Goal: Use online tool/utility: Utilize a website feature to perform a specific function

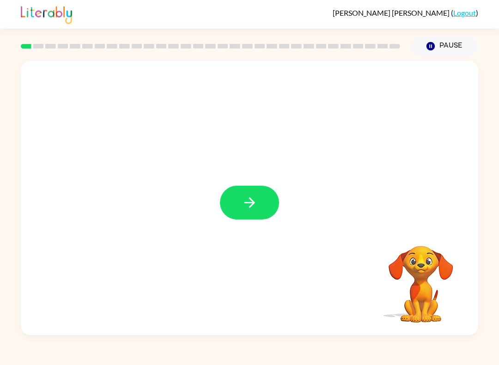
click at [251, 203] on icon "button" at bounding box center [249, 202] width 11 height 11
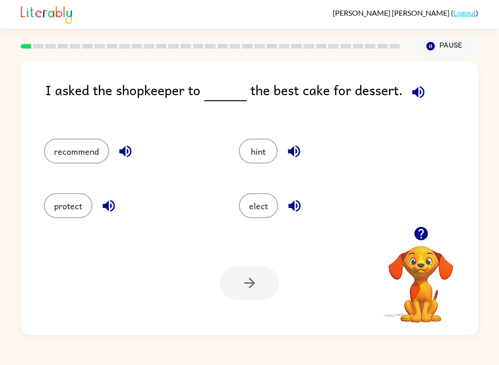
click at [87, 156] on button "recommend" at bounding box center [76, 151] width 65 height 25
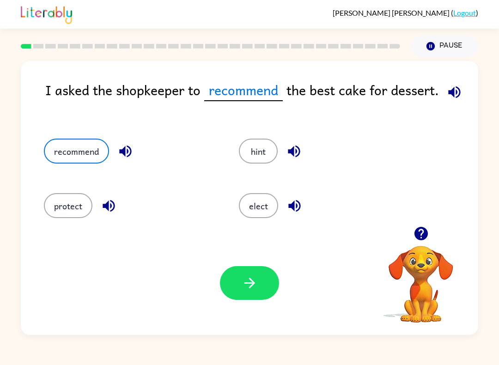
click at [251, 271] on button "button" at bounding box center [249, 283] width 59 height 34
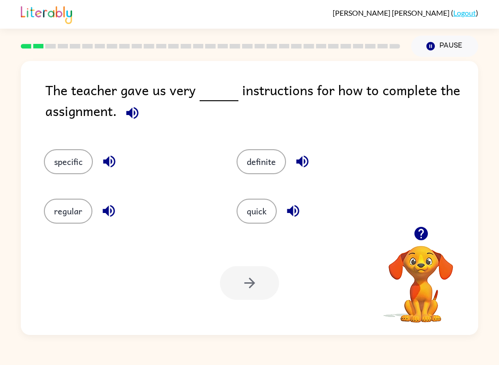
click at [66, 159] on button "specific" at bounding box center [68, 161] width 49 height 25
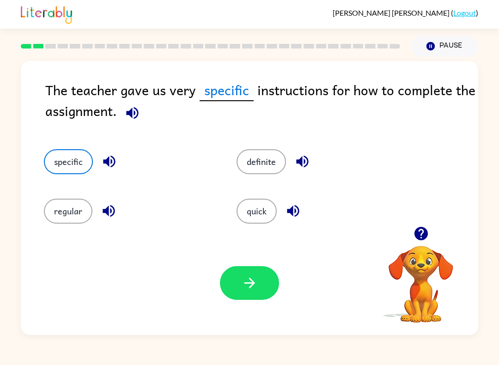
click at [278, 286] on button "button" at bounding box center [249, 283] width 59 height 34
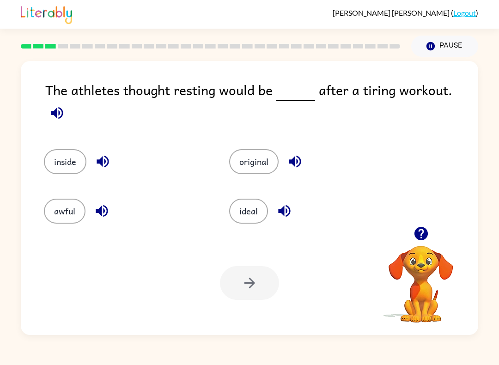
click at [256, 206] on button "ideal" at bounding box center [248, 211] width 39 height 25
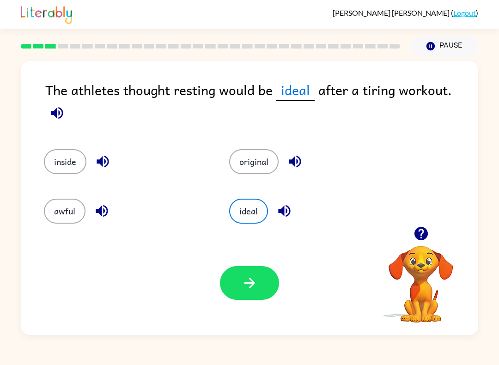
click at [258, 287] on button "button" at bounding box center [249, 283] width 59 height 34
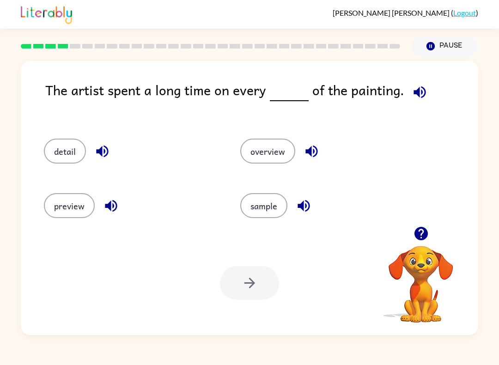
click at [72, 147] on button "detail" at bounding box center [65, 151] width 42 height 25
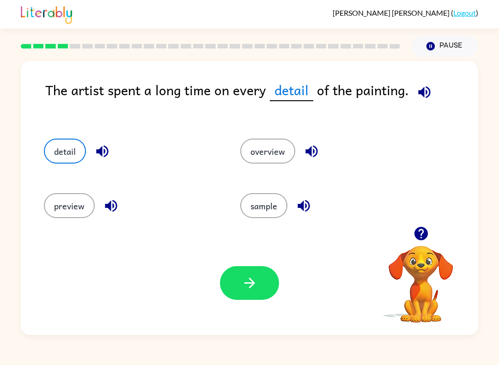
click at [263, 286] on button "button" at bounding box center [249, 283] width 59 height 34
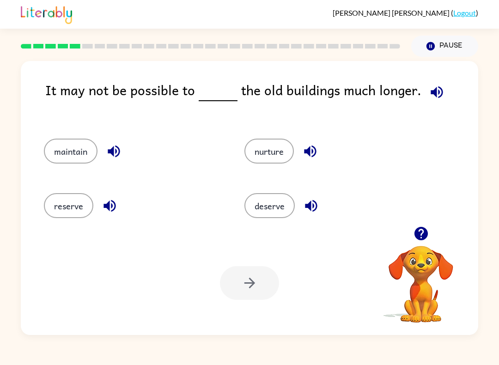
click at [84, 139] on button "maintain" at bounding box center [71, 151] width 54 height 25
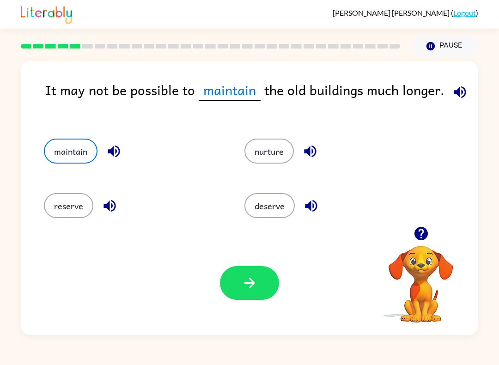
click at [273, 294] on button "button" at bounding box center [249, 283] width 59 height 34
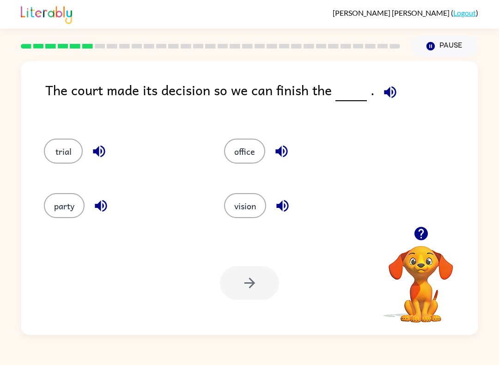
click at [73, 158] on button "trial" at bounding box center [63, 151] width 39 height 25
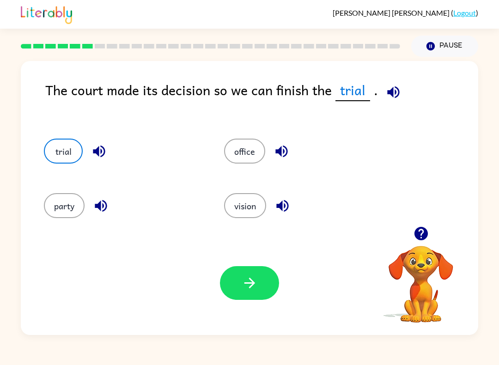
click at [82, 137] on div "trial" at bounding box center [116, 148] width 180 height 55
click at [78, 129] on div "trial" at bounding box center [116, 148] width 180 height 55
click at [255, 285] on icon "button" at bounding box center [250, 283] width 16 height 16
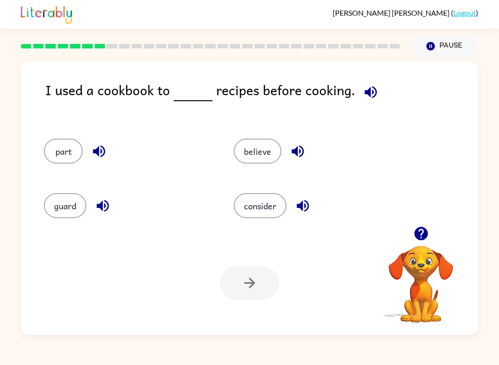
click at [281, 216] on button "consider" at bounding box center [260, 205] width 53 height 25
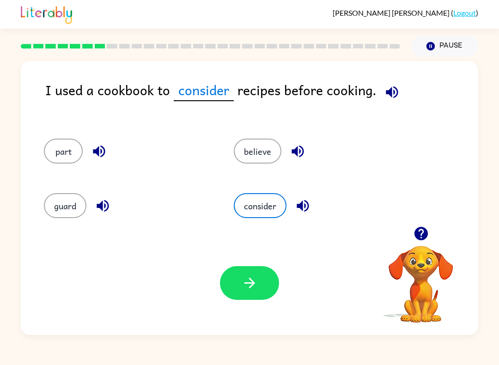
click at [285, 218] on div "consider" at bounding box center [318, 205] width 169 height 25
click at [269, 292] on button "button" at bounding box center [249, 283] width 59 height 34
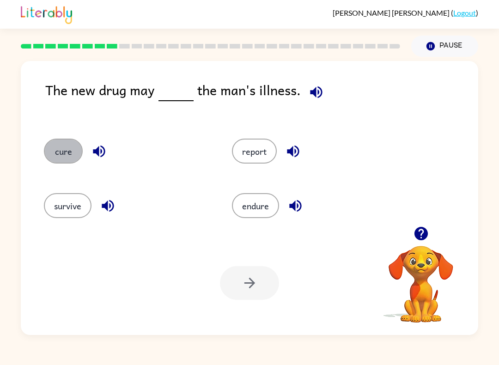
click at [51, 152] on button "cure" at bounding box center [63, 151] width 39 height 25
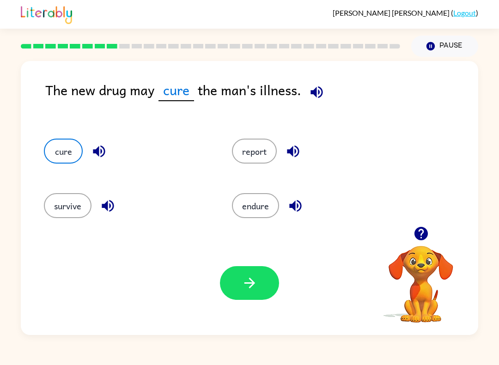
click at [270, 275] on button "button" at bounding box center [249, 283] width 59 height 34
click at [270, 275] on div at bounding box center [249, 283] width 59 height 34
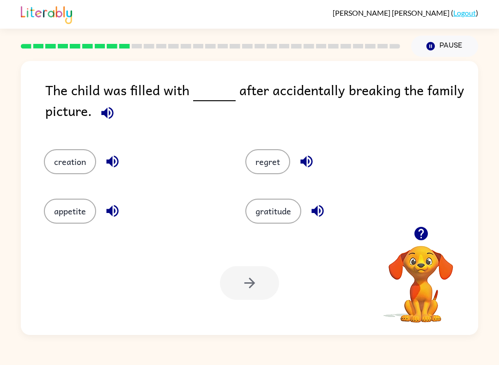
click at [282, 182] on div "gratitude" at bounding box center [328, 205] width 201 height 49
click at [277, 174] on button "regret" at bounding box center [267, 161] width 45 height 25
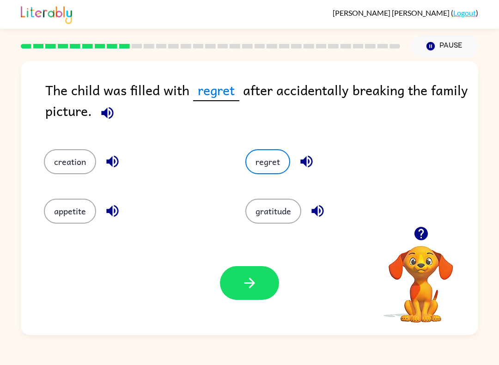
click at [260, 283] on button "button" at bounding box center [249, 283] width 59 height 34
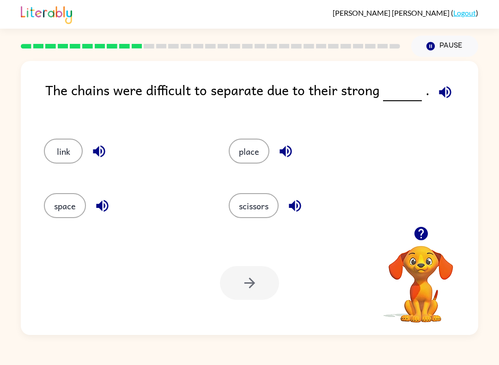
click at [67, 151] on button "link" at bounding box center [63, 151] width 39 height 25
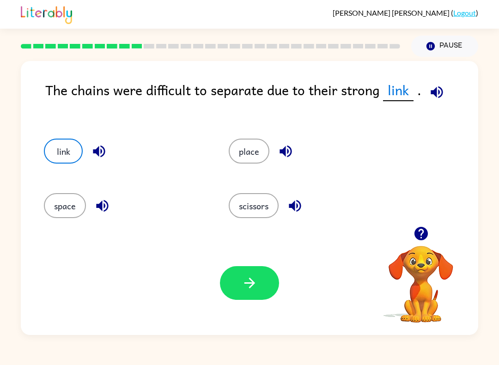
click at [237, 291] on button "button" at bounding box center [249, 283] width 59 height 34
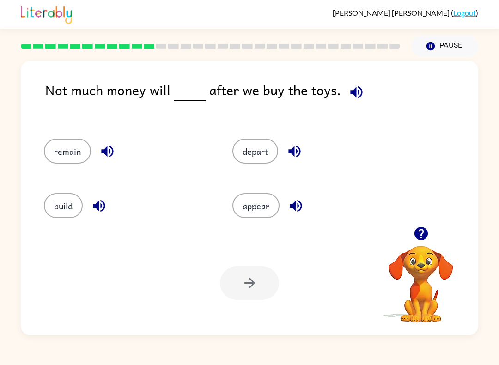
click at [49, 152] on button "remain" at bounding box center [67, 151] width 47 height 25
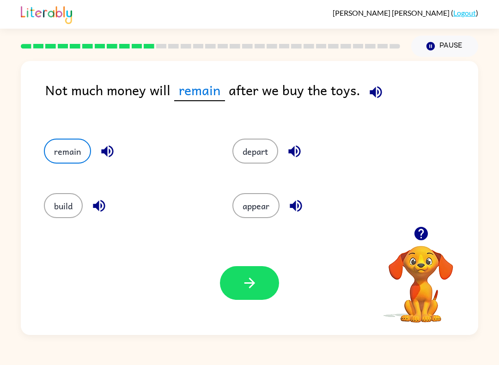
click at [247, 282] on icon "button" at bounding box center [250, 283] width 16 height 16
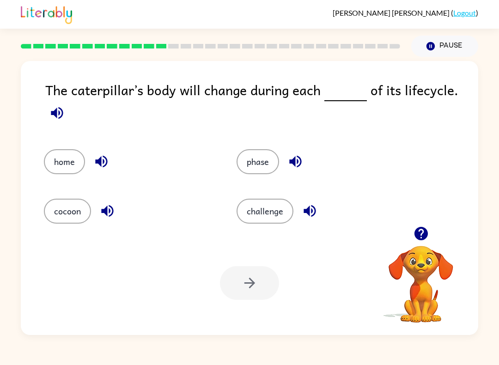
click at [239, 171] on div "phase" at bounding box center [322, 161] width 171 height 25
click at [261, 162] on button "phase" at bounding box center [258, 161] width 43 height 25
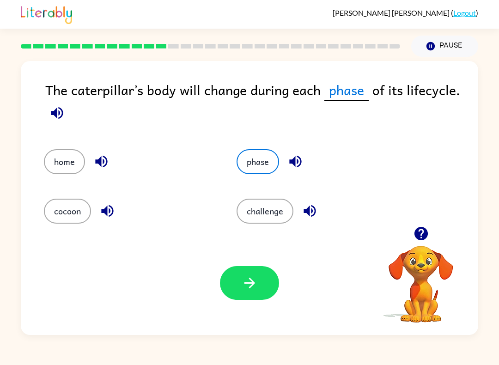
click at [259, 283] on button "button" at bounding box center [249, 283] width 59 height 34
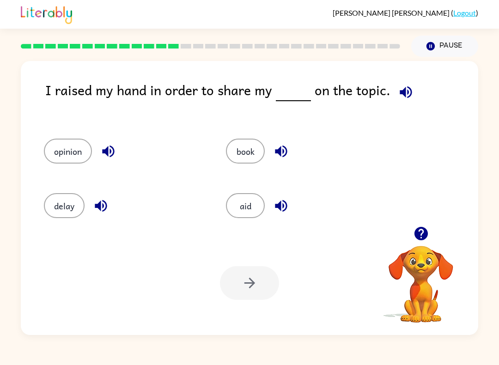
click at [61, 163] on button "opinion" at bounding box center [68, 151] width 48 height 25
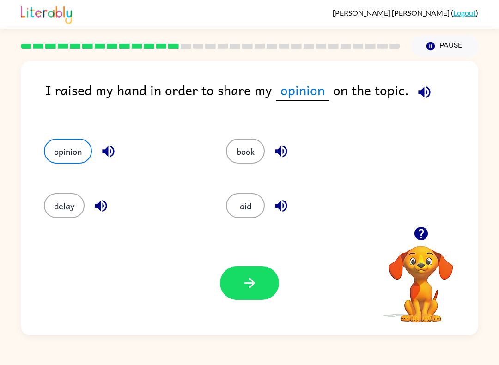
click at [252, 292] on button "button" at bounding box center [249, 283] width 59 height 34
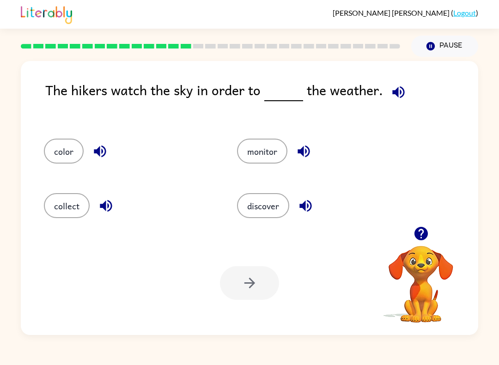
click at [276, 204] on button "discover" at bounding box center [263, 205] width 52 height 25
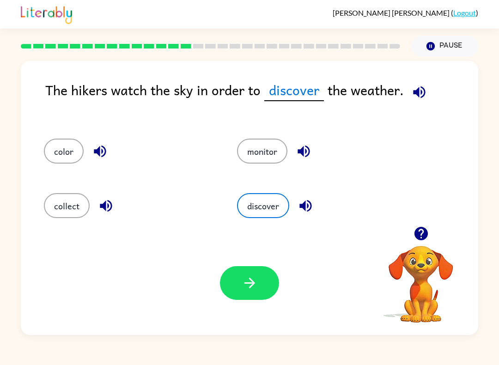
click at [264, 300] on button "button" at bounding box center [249, 283] width 59 height 34
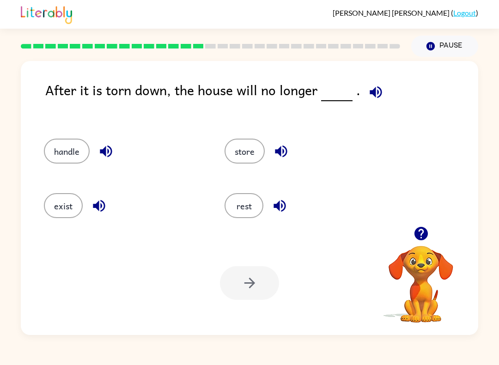
click at [73, 200] on button "exist" at bounding box center [63, 205] width 39 height 25
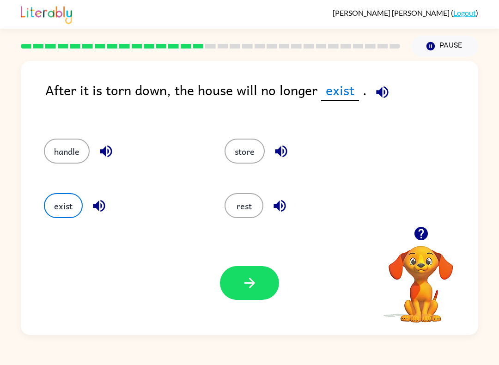
click at [261, 290] on button "button" at bounding box center [249, 283] width 59 height 34
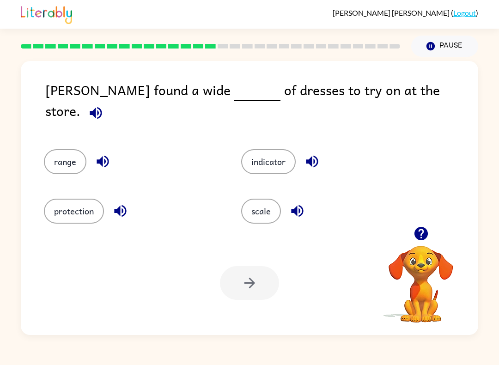
click at [266, 211] on button "scale" at bounding box center [261, 211] width 40 height 25
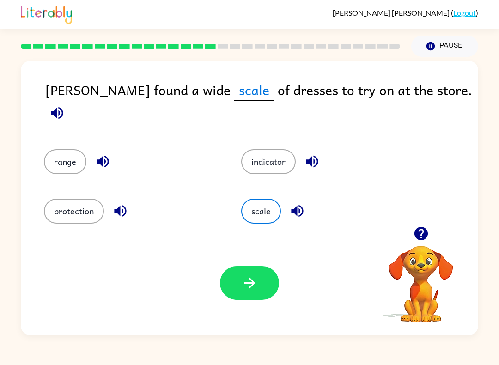
click at [252, 294] on button "button" at bounding box center [249, 283] width 59 height 34
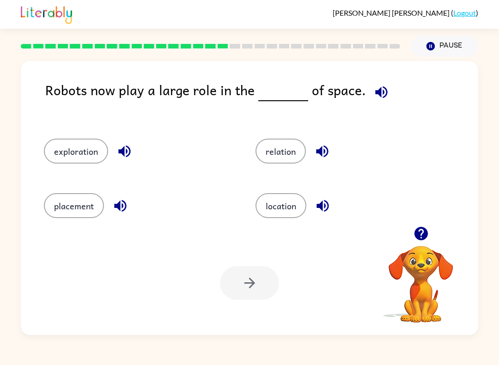
click at [69, 164] on button "exploration" at bounding box center [76, 151] width 64 height 25
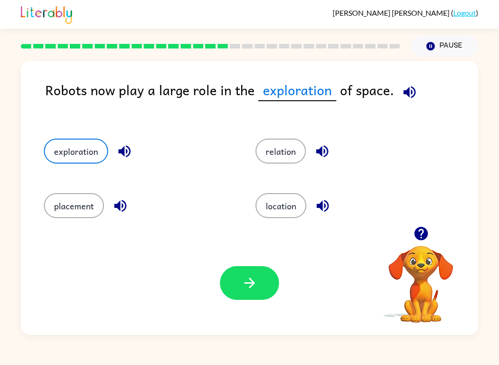
click at [246, 296] on button "button" at bounding box center [249, 283] width 59 height 34
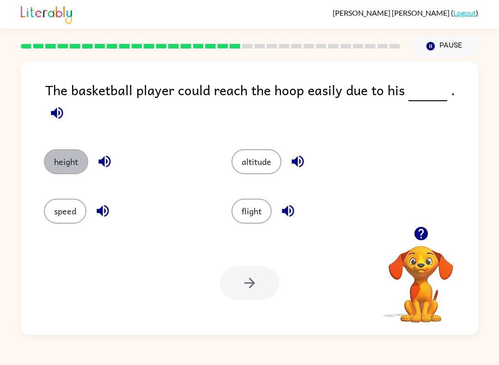
click at [69, 149] on button "height" at bounding box center [66, 161] width 44 height 25
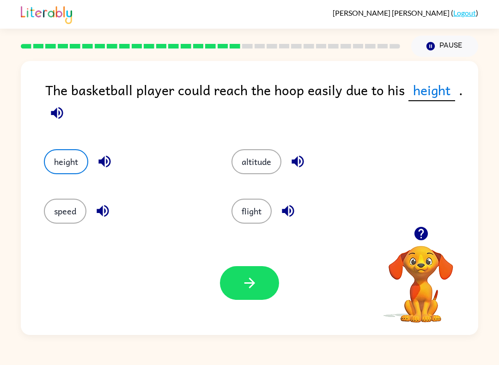
click at [243, 299] on button "button" at bounding box center [249, 283] width 59 height 34
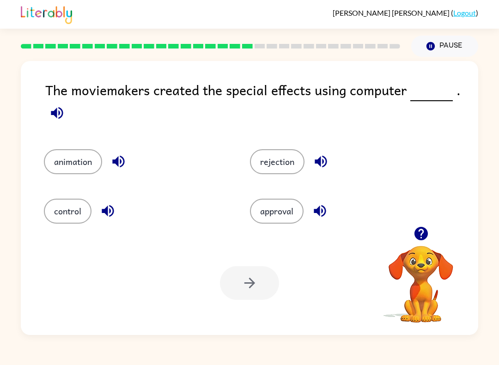
click at [72, 165] on button "animation" at bounding box center [73, 161] width 58 height 25
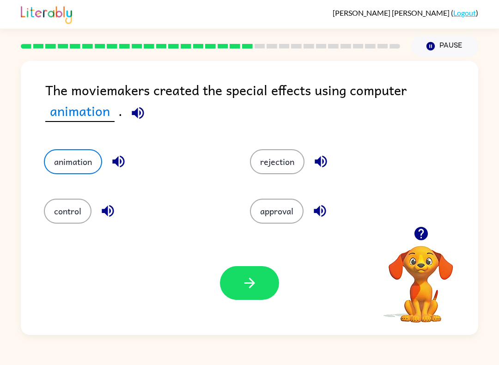
click at [254, 297] on button "button" at bounding box center [249, 283] width 59 height 34
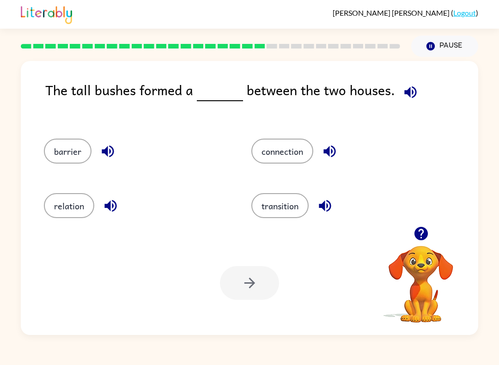
click at [68, 174] on div "barrier" at bounding box center [129, 148] width 207 height 55
click at [72, 173] on div "barrier" at bounding box center [129, 148] width 207 height 55
click at [87, 151] on button "barrier" at bounding box center [68, 151] width 48 height 25
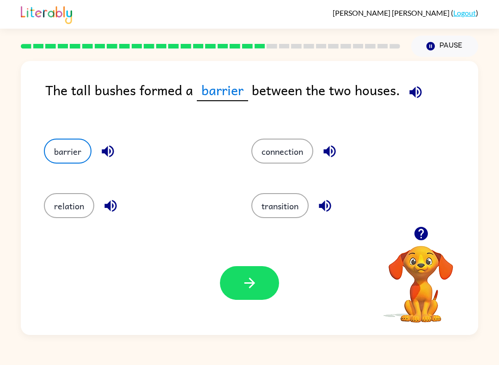
click at [276, 287] on button "button" at bounding box center [249, 283] width 59 height 34
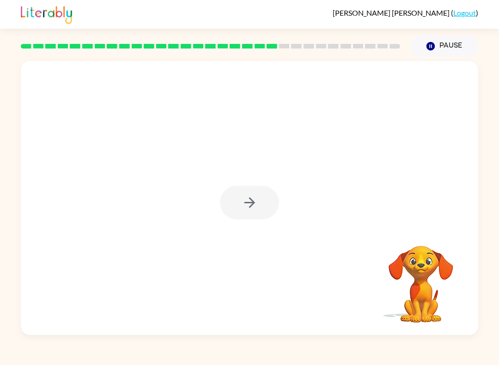
click at [249, 198] on div at bounding box center [249, 203] width 59 height 34
click at [262, 194] on div at bounding box center [249, 203] width 59 height 34
click at [259, 197] on div at bounding box center [249, 203] width 59 height 34
click at [262, 199] on div at bounding box center [249, 203] width 59 height 34
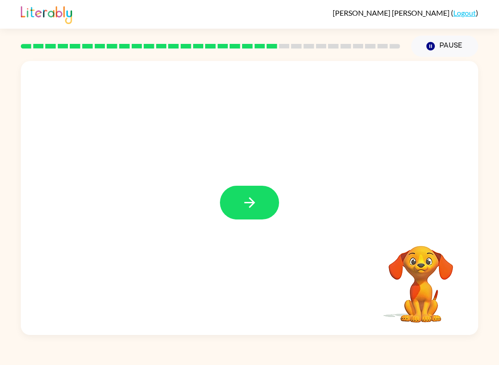
click at [264, 190] on button "button" at bounding box center [249, 203] width 59 height 34
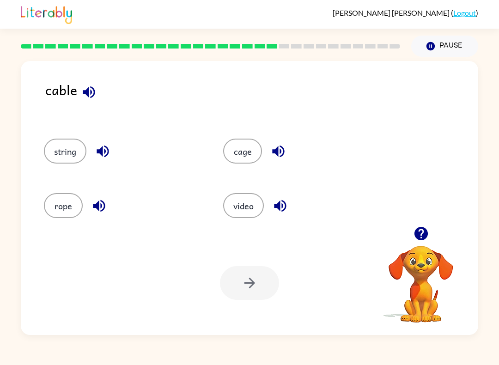
click at [68, 152] on button "string" at bounding box center [65, 151] width 43 height 25
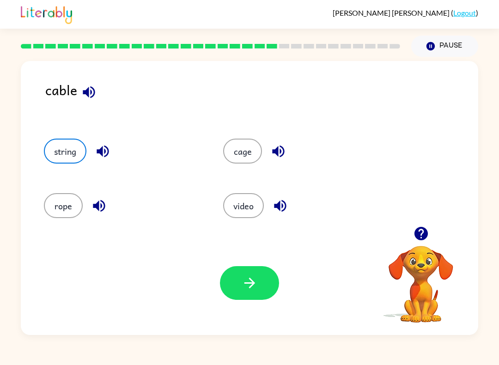
click at [244, 281] on icon "button" at bounding box center [250, 283] width 16 height 16
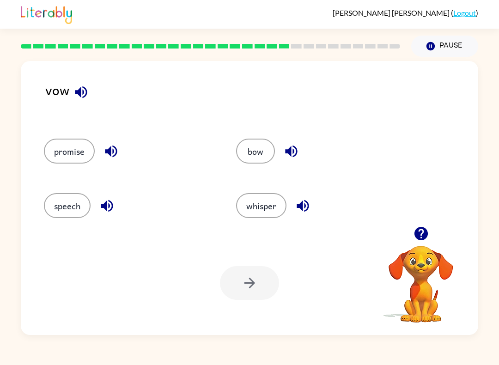
click at [78, 78] on div "vow promise bow speech whisper Your browser must support playing .mp4 files to …" at bounding box center [249, 198] width 457 height 274
click at [83, 99] on icon "button" at bounding box center [81, 92] width 16 height 16
click at [77, 152] on button "promise" at bounding box center [69, 151] width 51 height 25
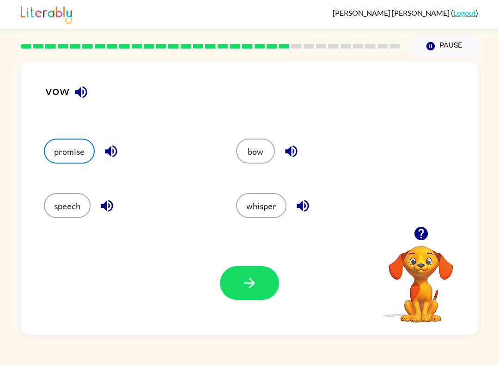
click at [273, 208] on button "whisper" at bounding box center [261, 205] width 50 height 25
click at [263, 208] on button "whisper" at bounding box center [261, 205] width 50 height 25
click at [269, 210] on button "whisper" at bounding box center [261, 205] width 50 height 25
click at [268, 279] on button "button" at bounding box center [249, 283] width 59 height 34
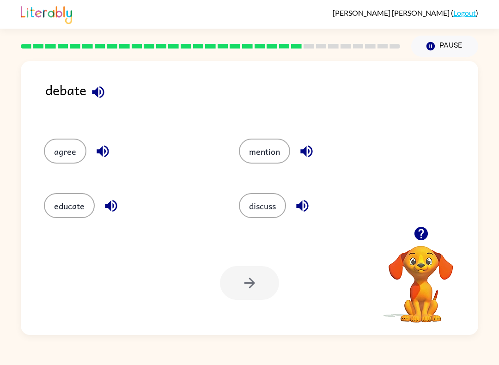
click at [278, 201] on button "discuss" at bounding box center [262, 205] width 47 height 25
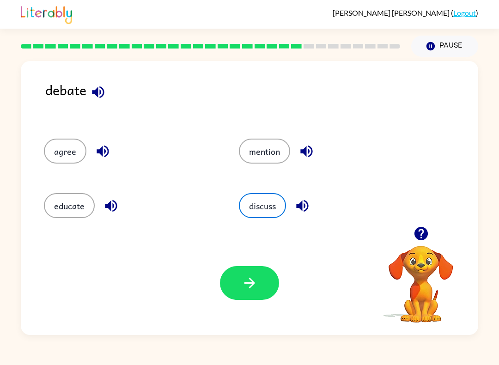
click at [261, 290] on button "button" at bounding box center [249, 283] width 59 height 34
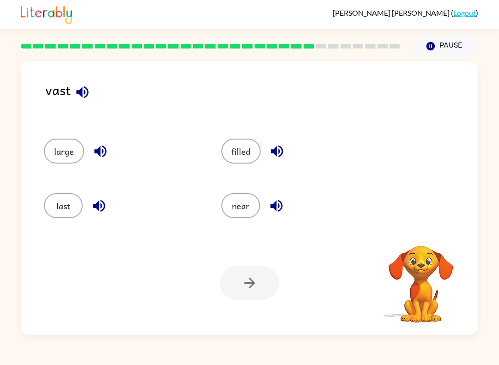
click at [248, 153] on button "filled" at bounding box center [240, 151] width 39 height 25
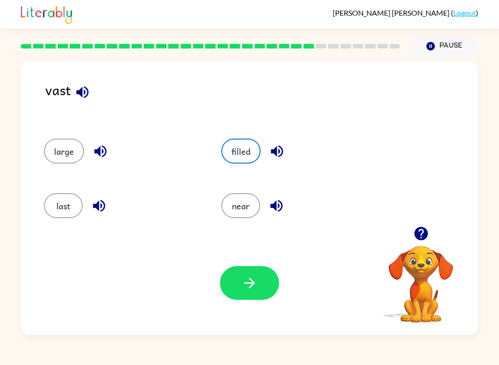
click at [67, 152] on button "large" at bounding box center [64, 151] width 40 height 25
click at [239, 161] on button "filled" at bounding box center [240, 151] width 39 height 25
click at [243, 288] on icon "button" at bounding box center [250, 283] width 16 height 16
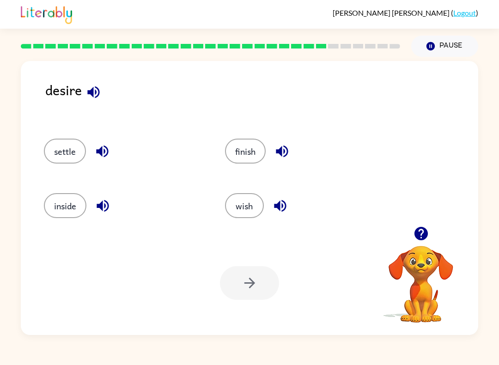
click at [249, 158] on button "finish" at bounding box center [245, 151] width 41 height 25
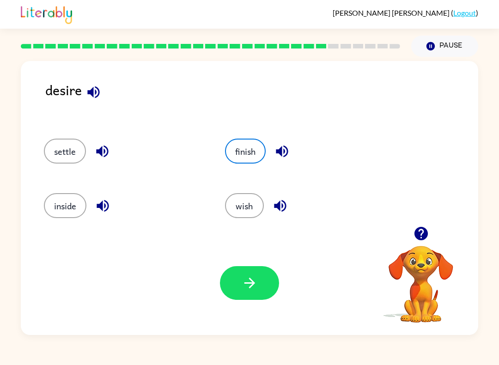
click at [263, 299] on button "button" at bounding box center [249, 283] width 59 height 34
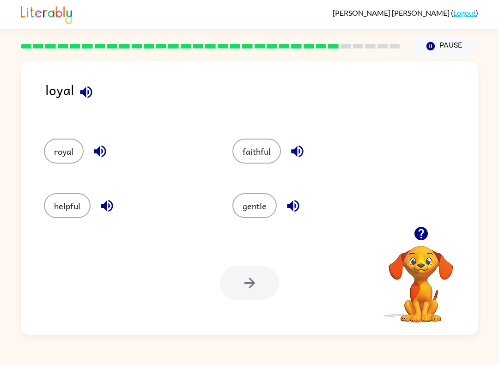
click at [258, 155] on button "faithful" at bounding box center [256, 151] width 49 height 25
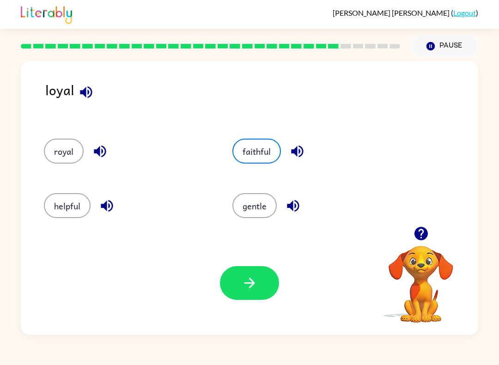
click at [245, 292] on button "button" at bounding box center [249, 283] width 59 height 34
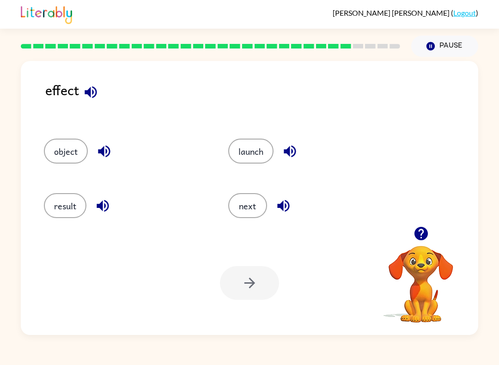
click at [80, 213] on button "result" at bounding box center [65, 205] width 43 height 25
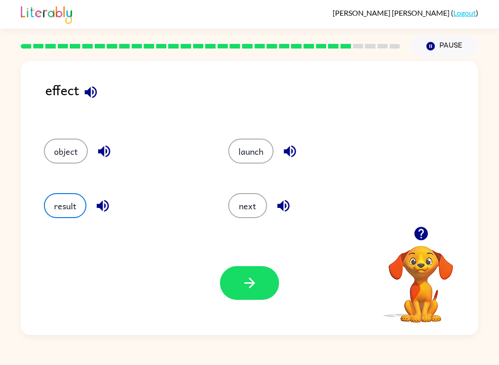
click at [267, 289] on button "button" at bounding box center [249, 283] width 59 height 34
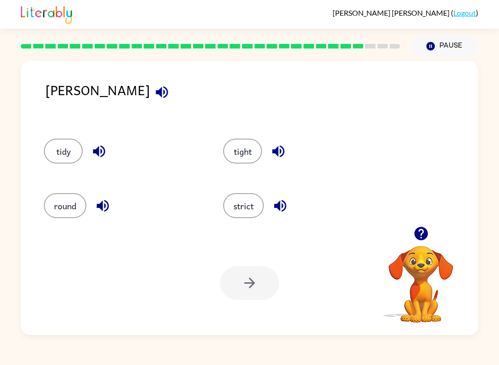
click at [79, 203] on button "round" at bounding box center [65, 205] width 43 height 25
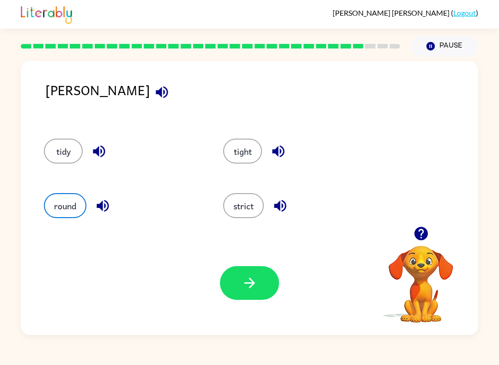
click at [246, 204] on button "strict" at bounding box center [243, 205] width 41 height 25
click at [248, 275] on button "button" at bounding box center [249, 283] width 59 height 34
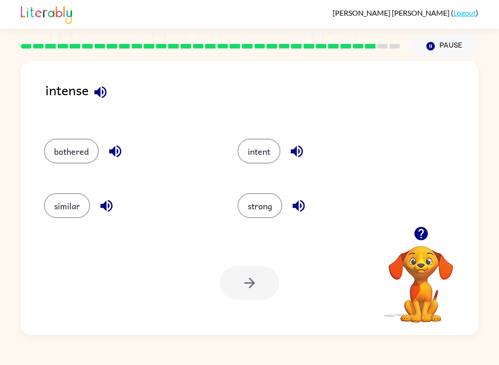
click at [258, 208] on button "strong" at bounding box center [259, 205] width 45 height 25
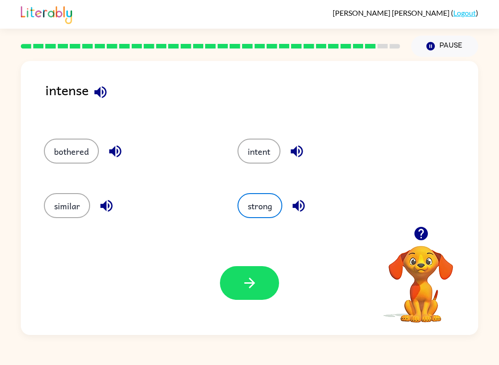
click at [248, 285] on icon "button" at bounding box center [250, 283] width 16 height 16
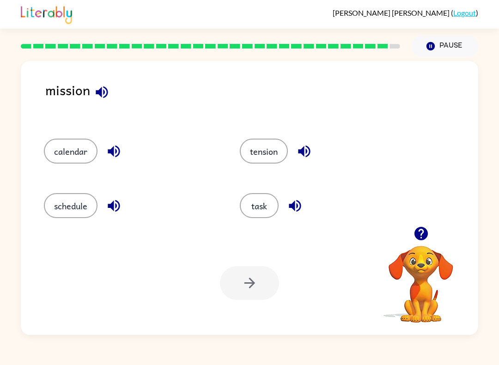
click at [267, 206] on button "task" at bounding box center [259, 205] width 39 height 25
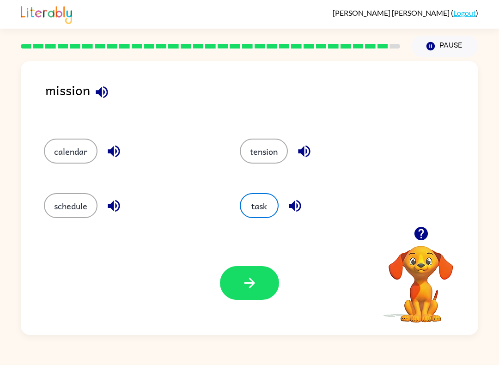
click at [257, 298] on button "button" at bounding box center [249, 283] width 59 height 34
